Goal: Task Accomplishment & Management: Manage account settings

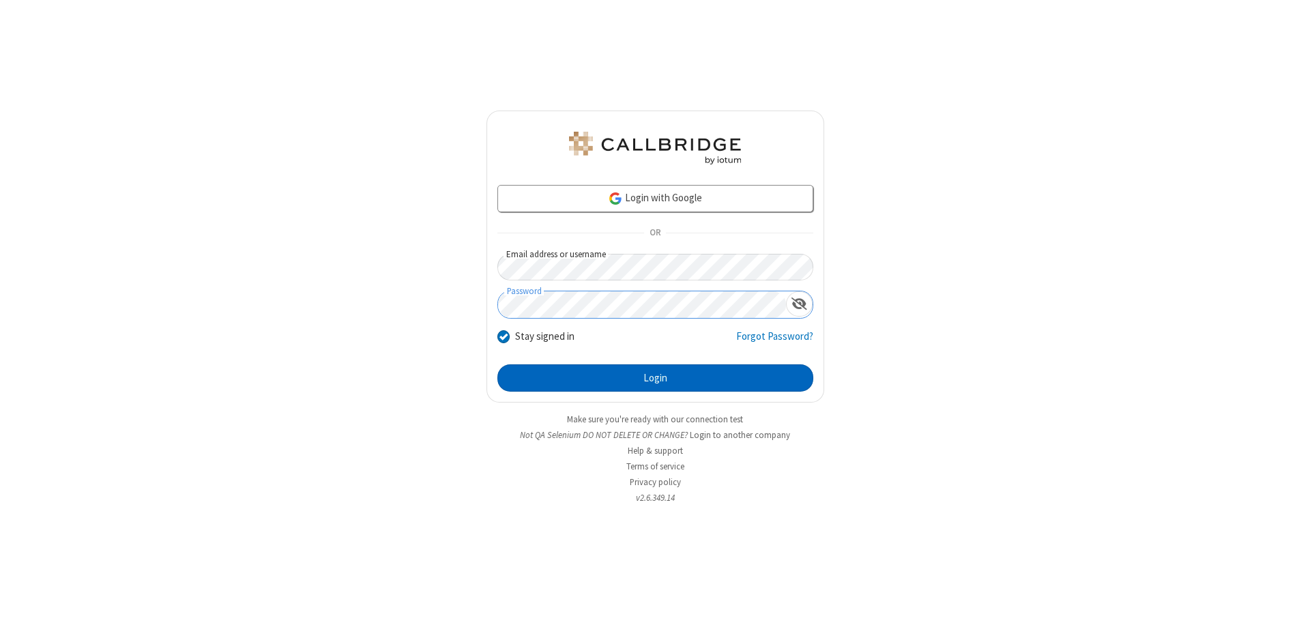
click at [655, 378] on button "Login" at bounding box center [655, 377] width 316 height 27
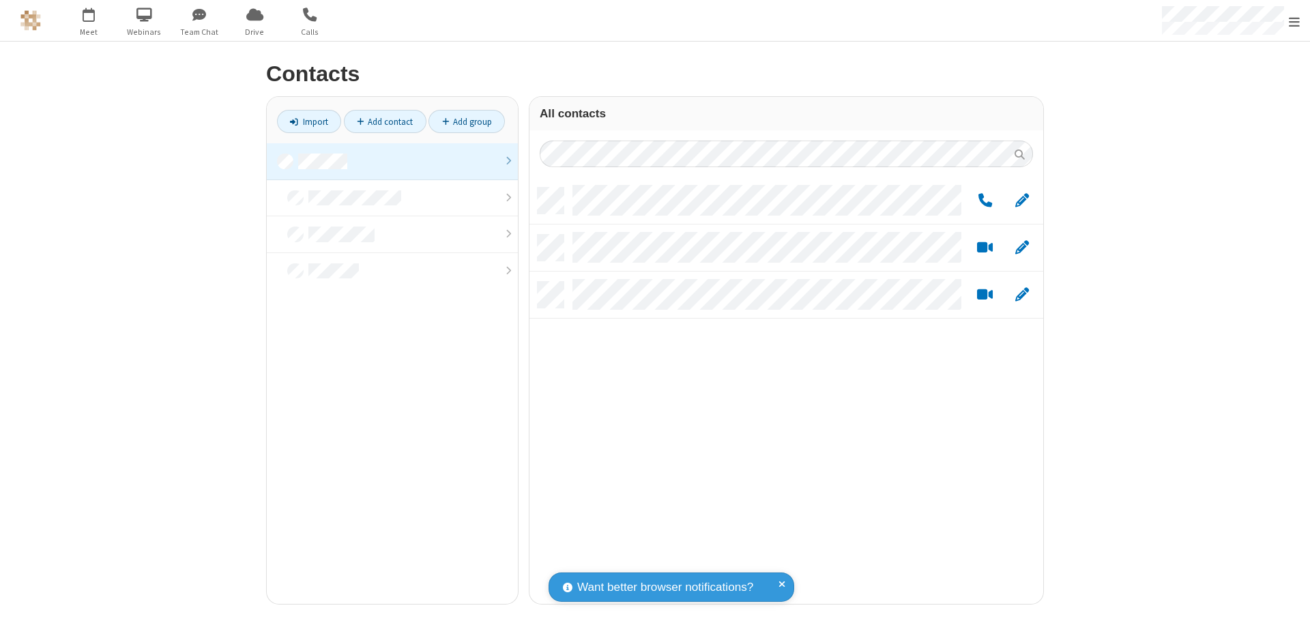
scroll to position [416, 503]
click at [392, 161] on link at bounding box center [392, 161] width 251 height 37
click at [467, 121] on link "Add group" at bounding box center [466, 121] width 76 height 23
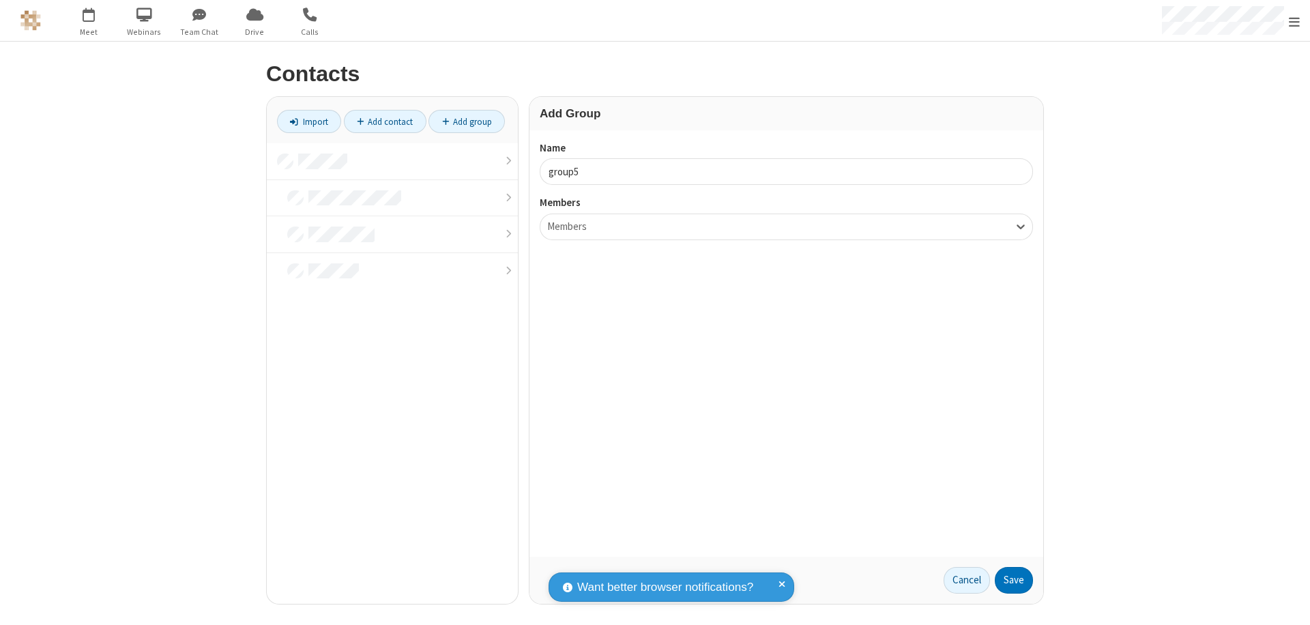
type input "group5"
type input "name22"
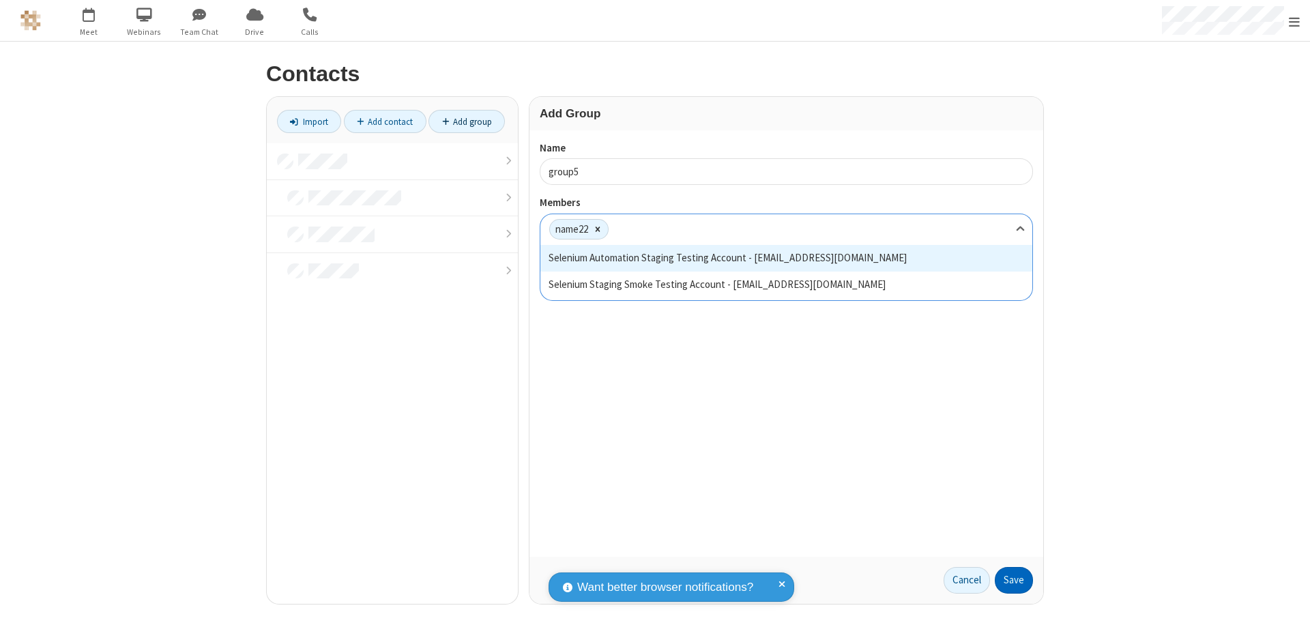
click at [1014, 580] on button "Save" at bounding box center [1013, 580] width 38 height 27
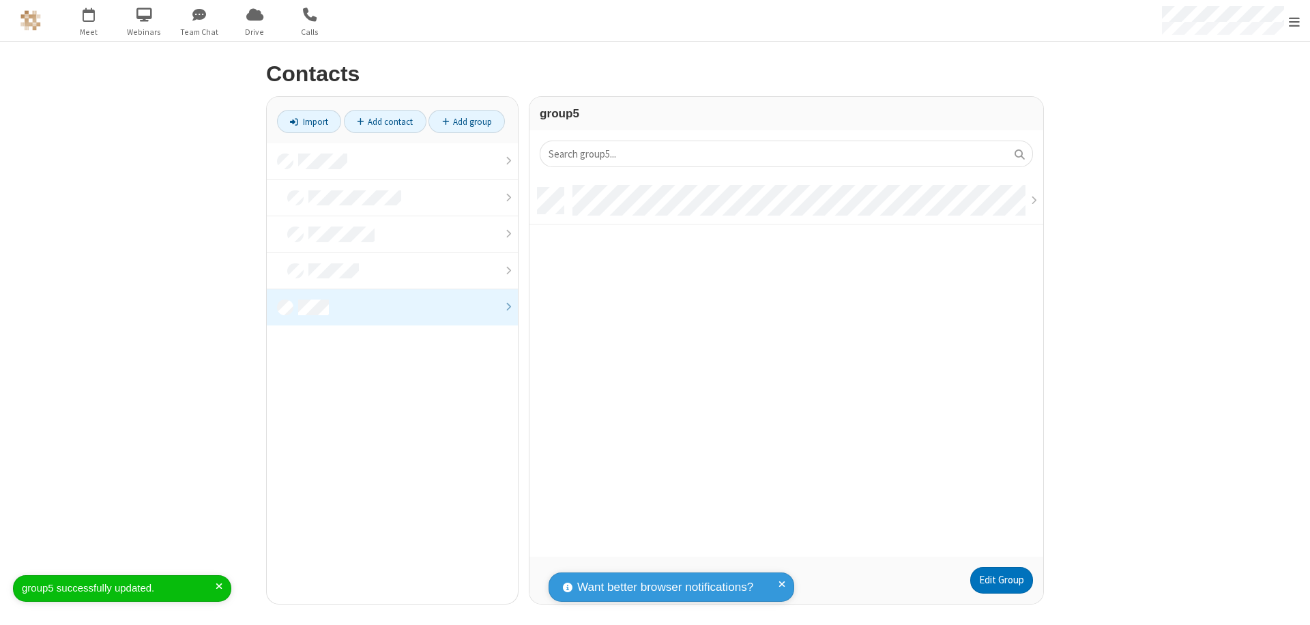
scroll to position [369, 503]
click at [1001, 580] on link "Edit Group" at bounding box center [1001, 580] width 63 height 27
